Goal: Task Accomplishment & Management: Manage account settings

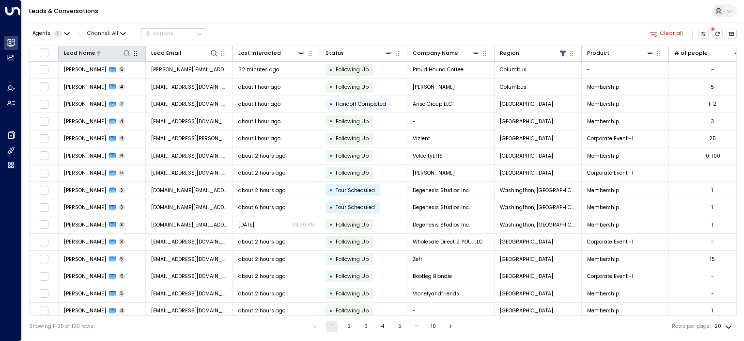
click at [126, 52] on icon at bounding box center [127, 53] width 8 height 8
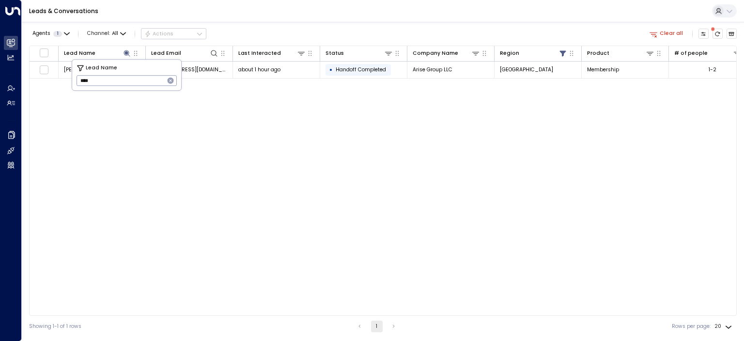
type input "****"
click at [179, 140] on div "Lead Name Lead Email Last Interacted Status Company Name Region Product # of pe…" at bounding box center [383, 181] width 708 height 270
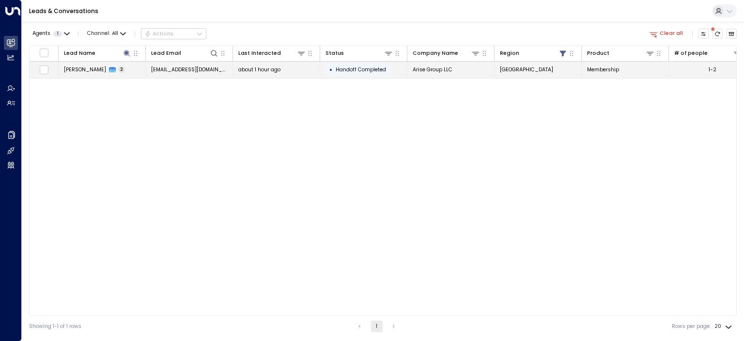
click at [79, 69] on span "[PERSON_NAME]" at bounding box center [85, 69] width 42 height 7
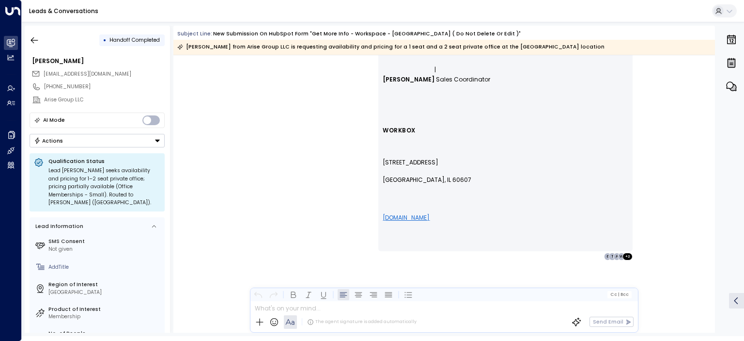
click at [129, 180] on div "Lead [PERSON_NAME] seeks availability and pricing for 1–2 seat private office; …" at bounding box center [104, 187] width 112 height 40
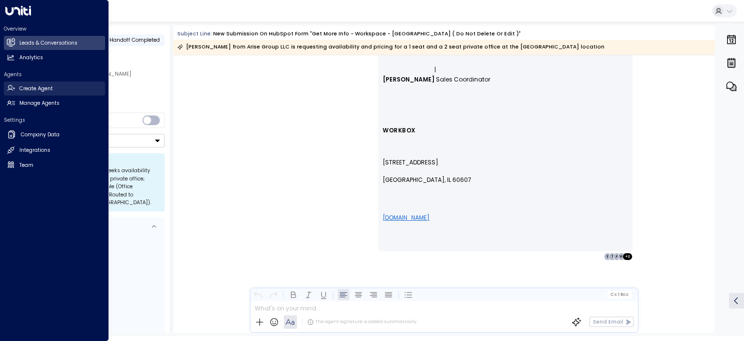
click at [42, 91] on h2 "Create Agent" at bounding box center [35, 89] width 33 height 8
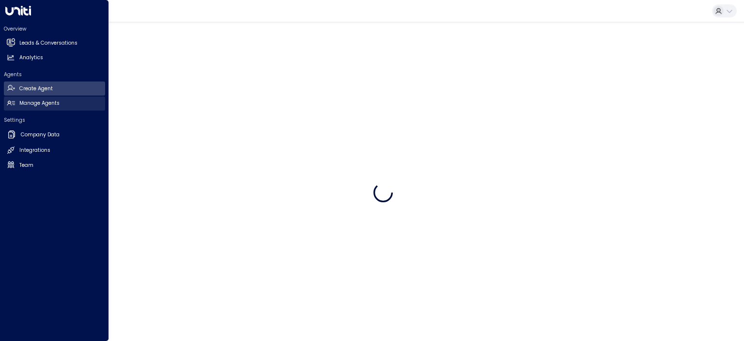
click at [45, 102] on h2 "Manage Agents" at bounding box center [39, 103] width 40 height 8
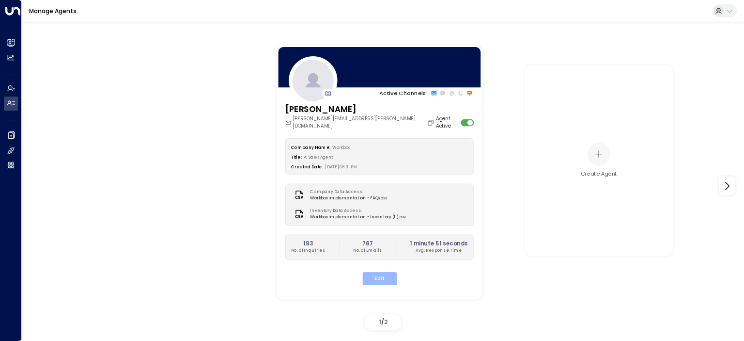
click at [381, 272] on button "Edit" at bounding box center [379, 278] width 34 height 13
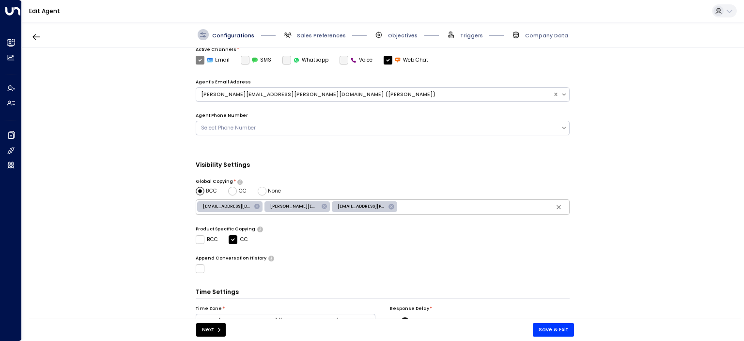
scroll to position [282, 0]
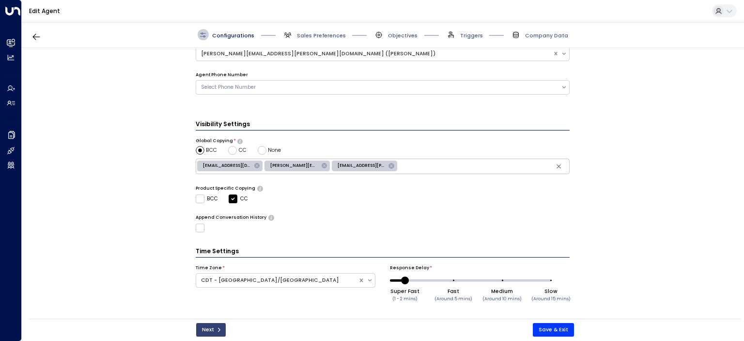
click at [210, 331] on button "Next" at bounding box center [211, 330] width 30 height 14
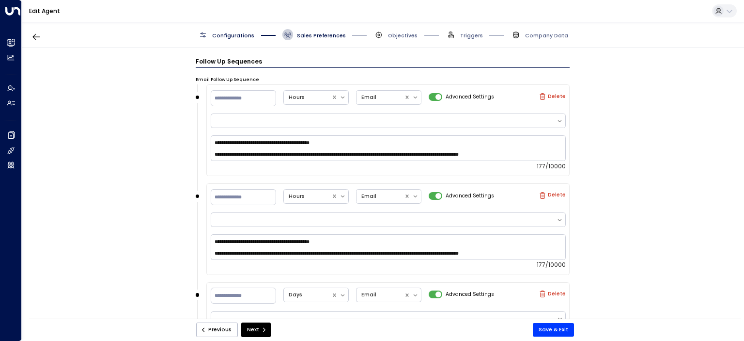
scroll to position [689, 0]
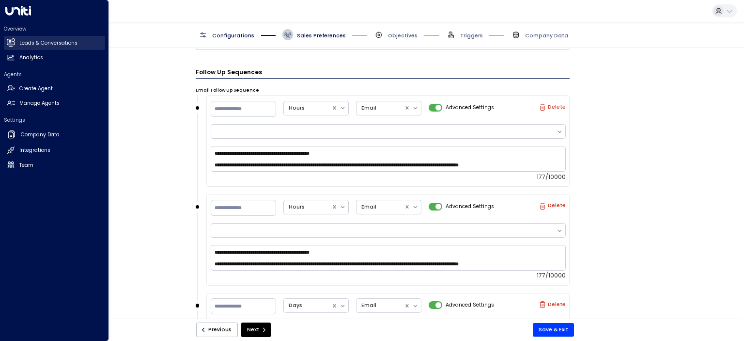
click at [43, 43] on h2 "Leads & Conversations" at bounding box center [48, 43] width 58 height 8
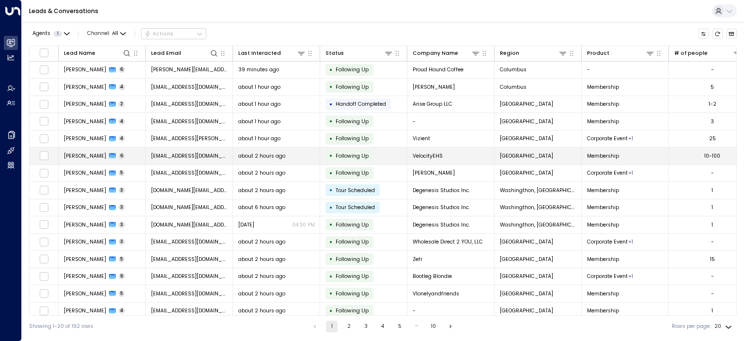
click at [87, 153] on span "[PERSON_NAME]" at bounding box center [85, 155] width 42 height 7
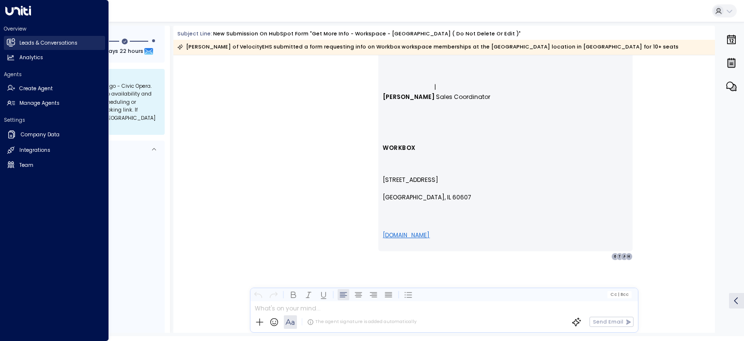
click at [26, 42] on h2 "Leads & Conversations" at bounding box center [48, 43] width 58 height 8
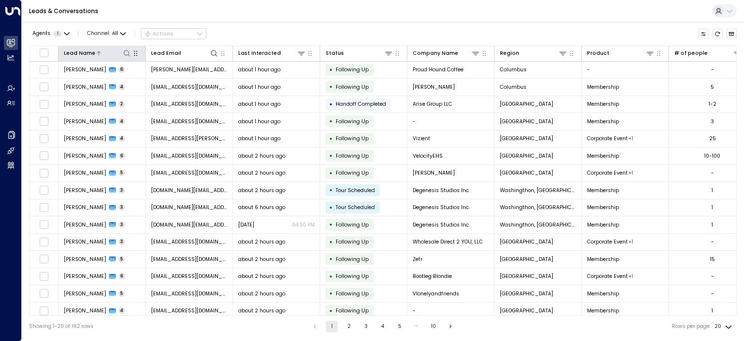
click at [124, 50] on icon at bounding box center [127, 53] width 8 height 8
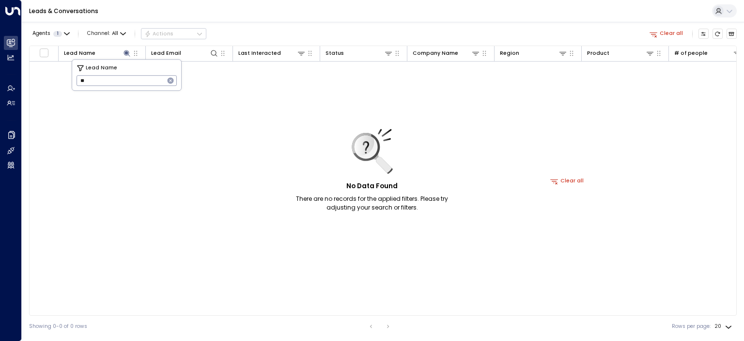
type input "*"
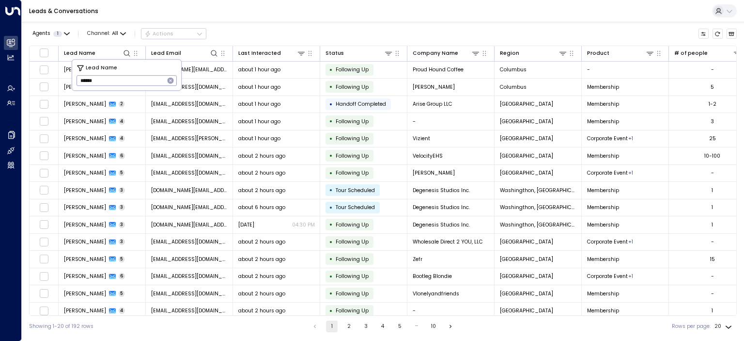
type input "******"
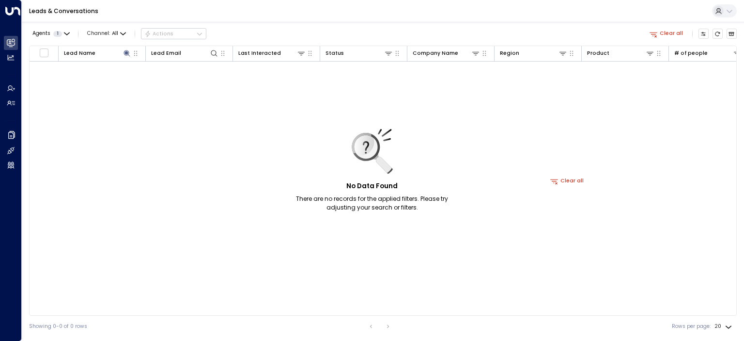
click at [255, 128] on div "No Data Found There are no records for the applied filters. Please try adjustin…" at bounding box center [568, 181] width 1076 height 239
click at [66, 32] on icon "button" at bounding box center [67, 34] width 6 height 6
click at [76, 65] on button "Clear" at bounding box center [74, 66] width 15 height 6
click at [128, 108] on div at bounding box center [372, 170] width 744 height 341
click at [127, 52] on icon at bounding box center [127, 53] width 6 height 6
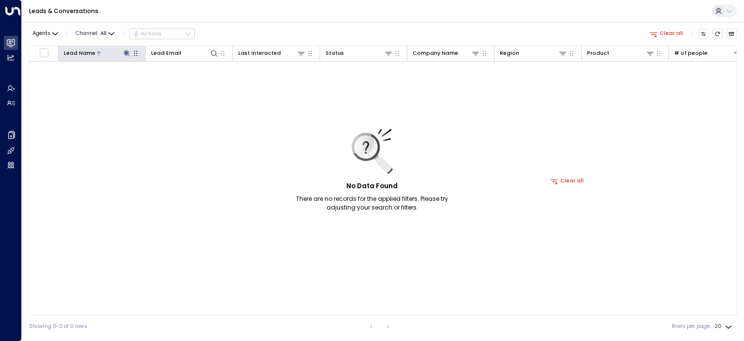
click at [126, 53] on icon at bounding box center [127, 53] width 6 height 6
click at [170, 80] on icon "button" at bounding box center [171, 81] width 8 height 8
click at [148, 79] on input "text" at bounding box center [127, 81] width 100 height 16
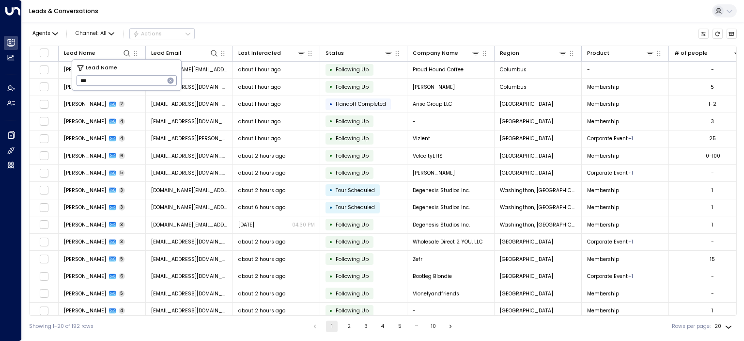
type input "****"
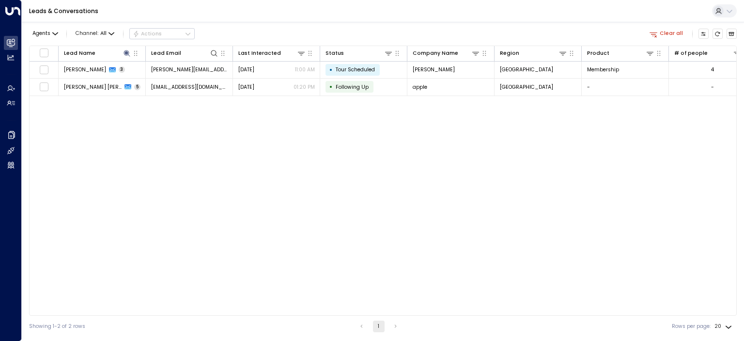
click at [163, 139] on div "Lead Name Lead Email Last Interacted Status Company Name Region Product # of pe…" at bounding box center [383, 181] width 708 height 270
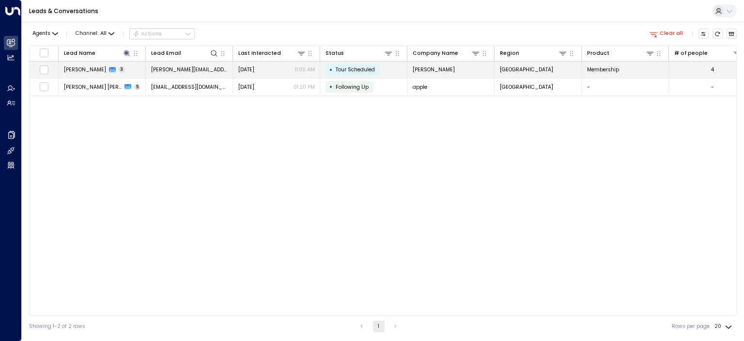
click at [75, 67] on span "[PERSON_NAME]" at bounding box center [85, 69] width 42 height 7
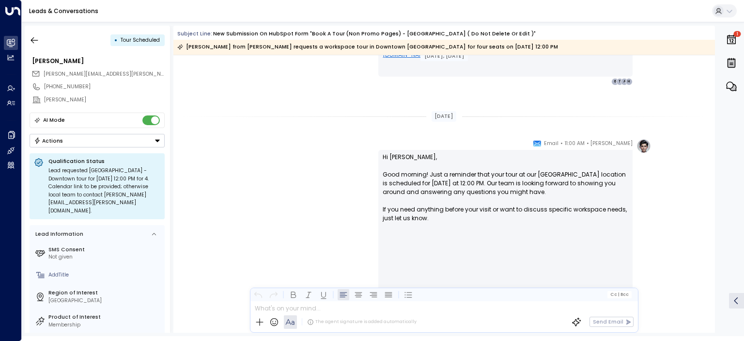
scroll to position [1405, 0]
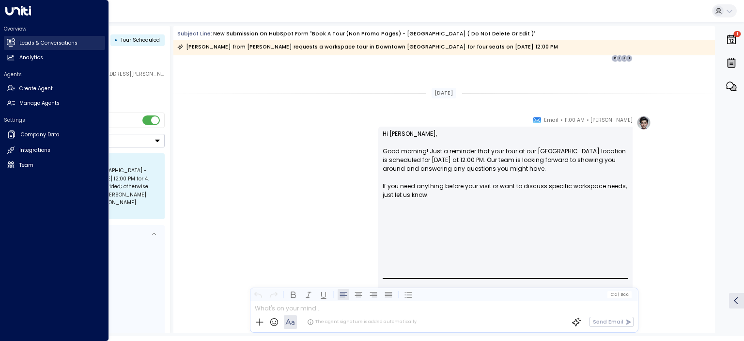
click at [32, 42] on h2 "Leads & Conversations" at bounding box center [48, 43] width 58 height 8
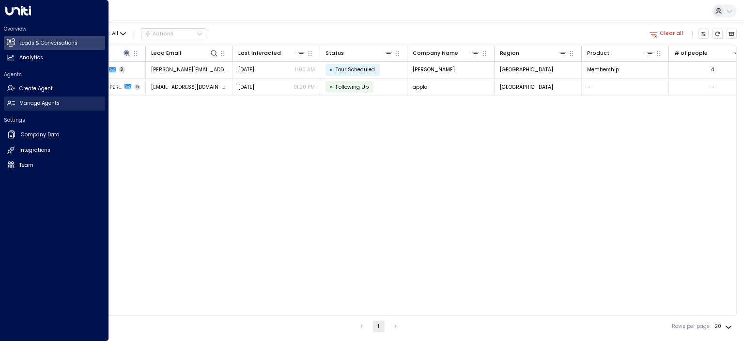
click at [42, 101] on h2 "Manage Agents" at bounding box center [39, 103] width 40 height 8
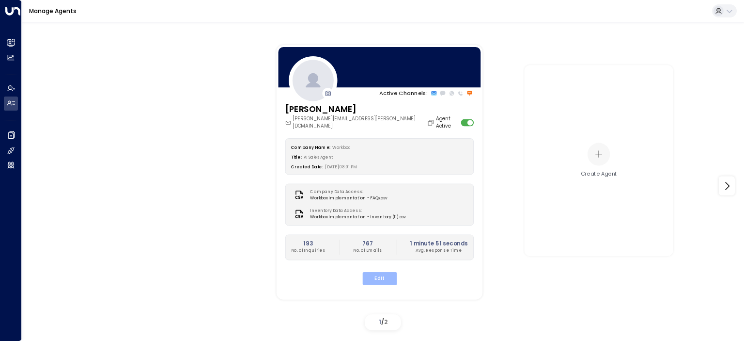
click at [376, 272] on button "Edit" at bounding box center [379, 278] width 34 height 13
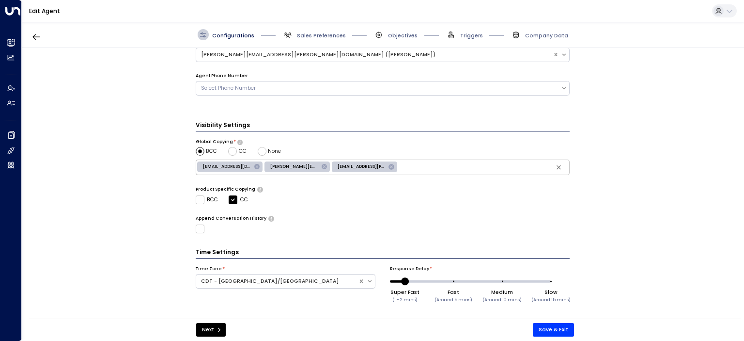
scroll to position [282, 0]
click at [204, 327] on button "Next" at bounding box center [211, 330] width 30 height 14
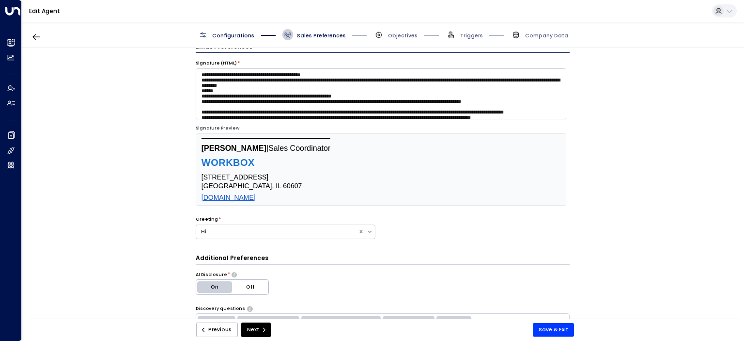
scroll to position [0, 0]
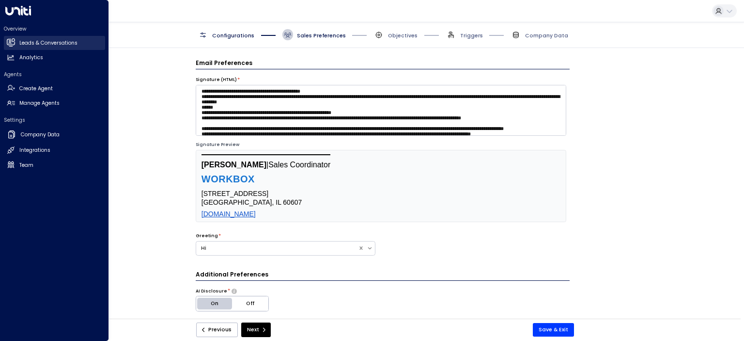
click at [38, 46] on h2 "Leads & Conversations" at bounding box center [48, 43] width 58 height 8
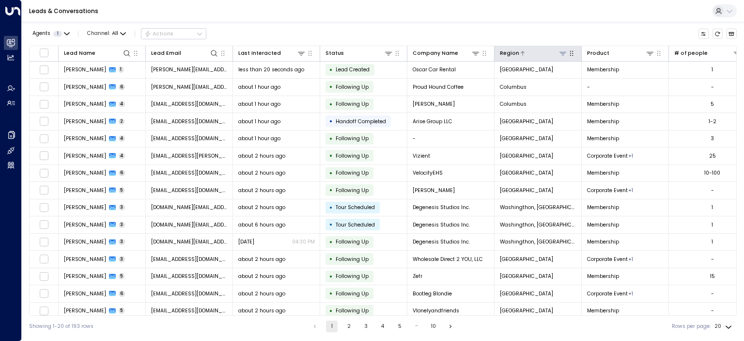
click at [562, 54] on icon at bounding box center [563, 53] width 8 height 8
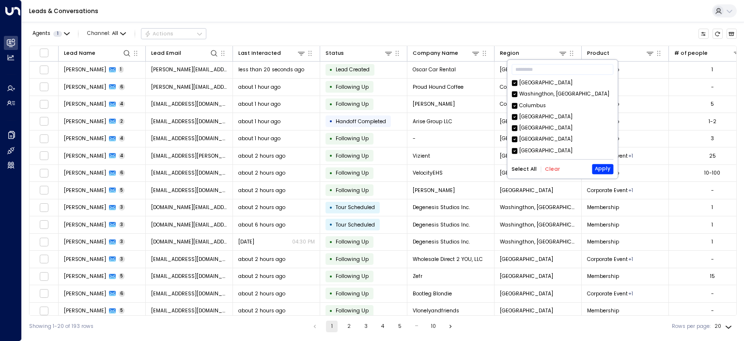
click at [548, 167] on button "Clear" at bounding box center [552, 169] width 15 height 6
click at [602, 168] on button "Apply" at bounding box center [602, 169] width 21 height 10
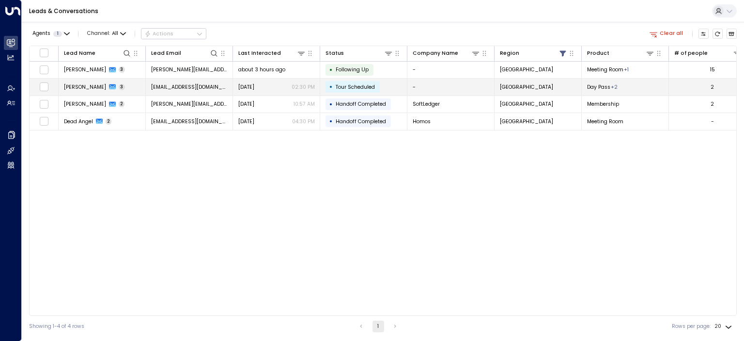
click at [89, 87] on span "[PERSON_NAME]" at bounding box center [85, 86] width 42 height 7
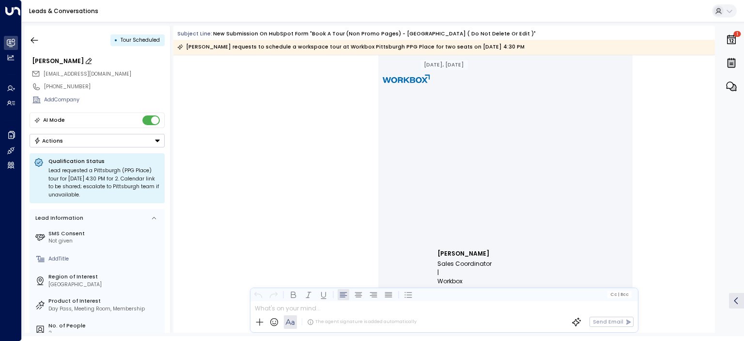
scroll to position [1180, 0]
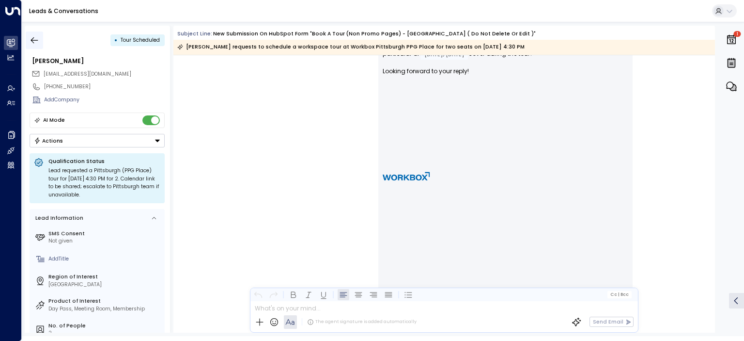
click at [38, 40] on icon "button" at bounding box center [35, 40] width 10 height 10
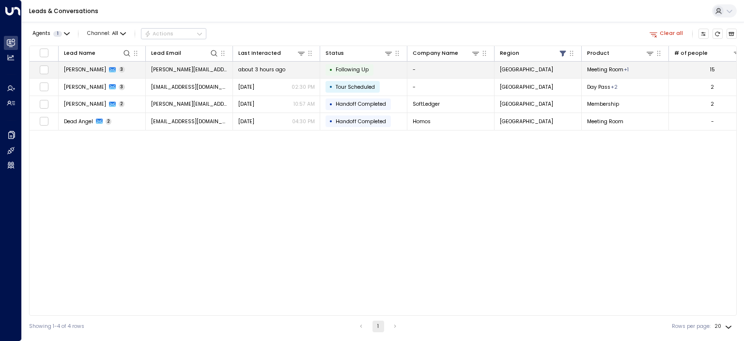
click at [74, 67] on span "[PERSON_NAME]" at bounding box center [85, 69] width 42 height 7
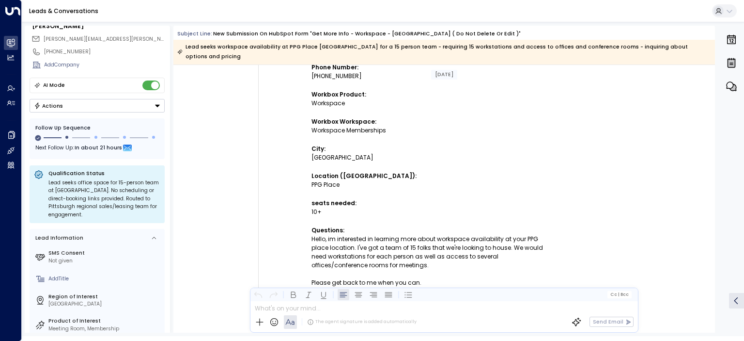
scroll to position [134, 0]
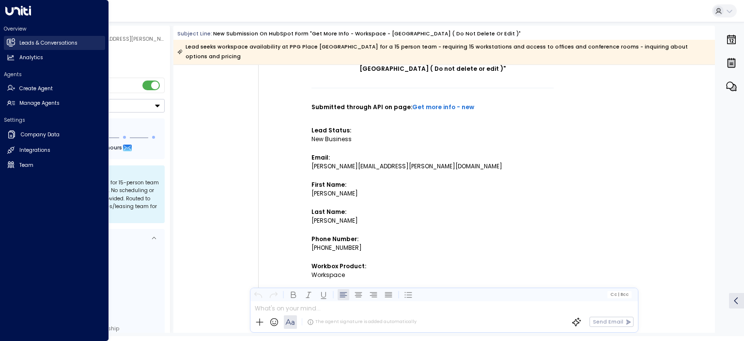
click at [32, 44] on h2 "Leads & Conversations" at bounding box center [48, 43] width 58 height 8
